Goal: Find specific page/section: Find specific page/section

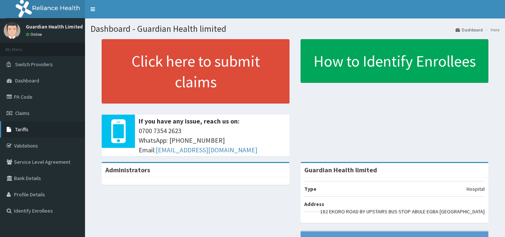
click at [17, 124] on link "Tariffs" at bounding box center [42, 129] width 85 height 16
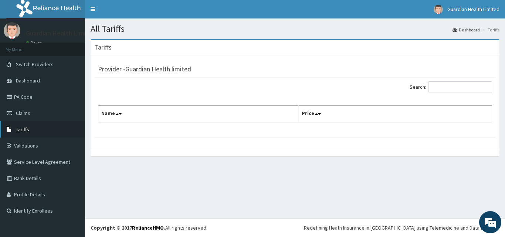
click at [26, 123] on link "Tariffs" at bounding box center [42, 129] width 85 height 16
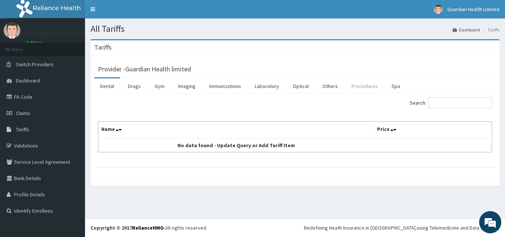
click at [367, 84] on link "Procedures" at bounding box center [365, 86] width 38 height 16
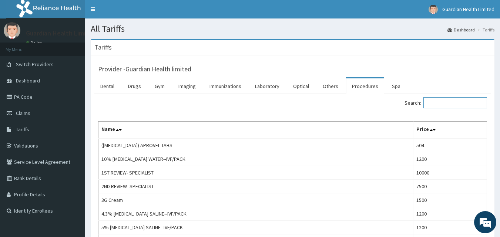
click at [442, 106] on input "Search:" at bounding box center [455, 102] width 64 height 11
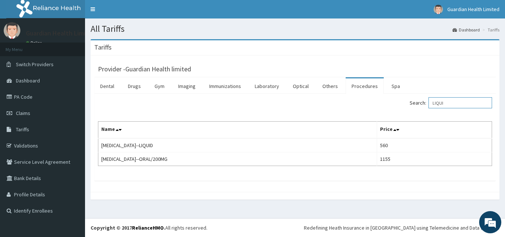
type input "LIQUI"
